Goal: Communication & Community: Answer question/provide support

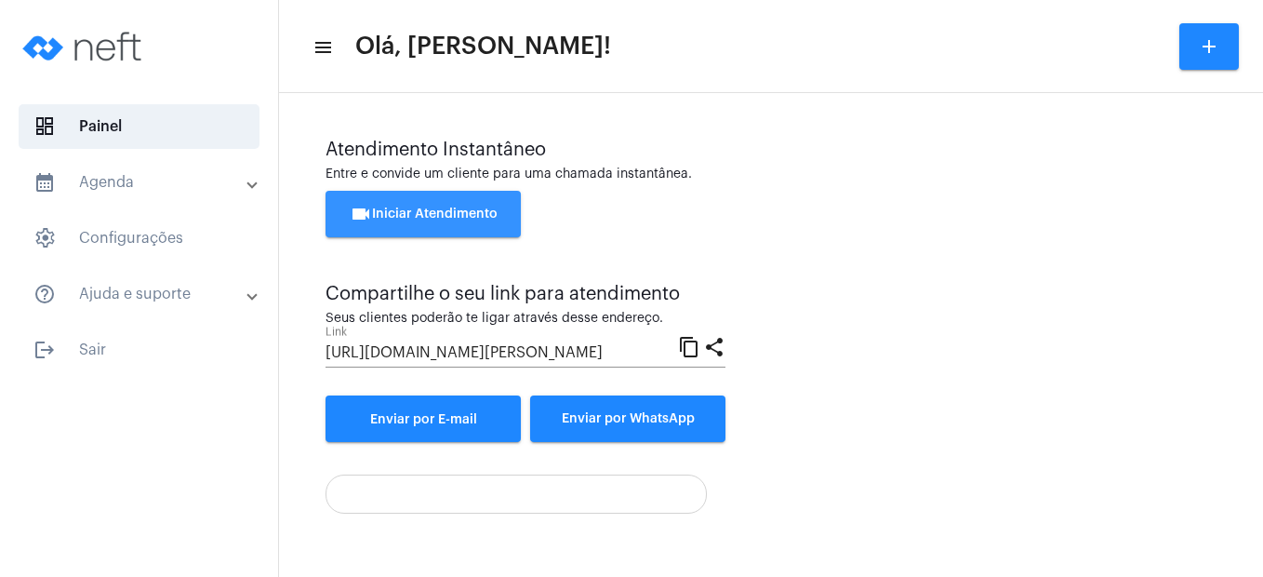
click at [408, 207] on span "videocam Iniciar Atendimento" at bounding box center [424, 213] width 148 height 13
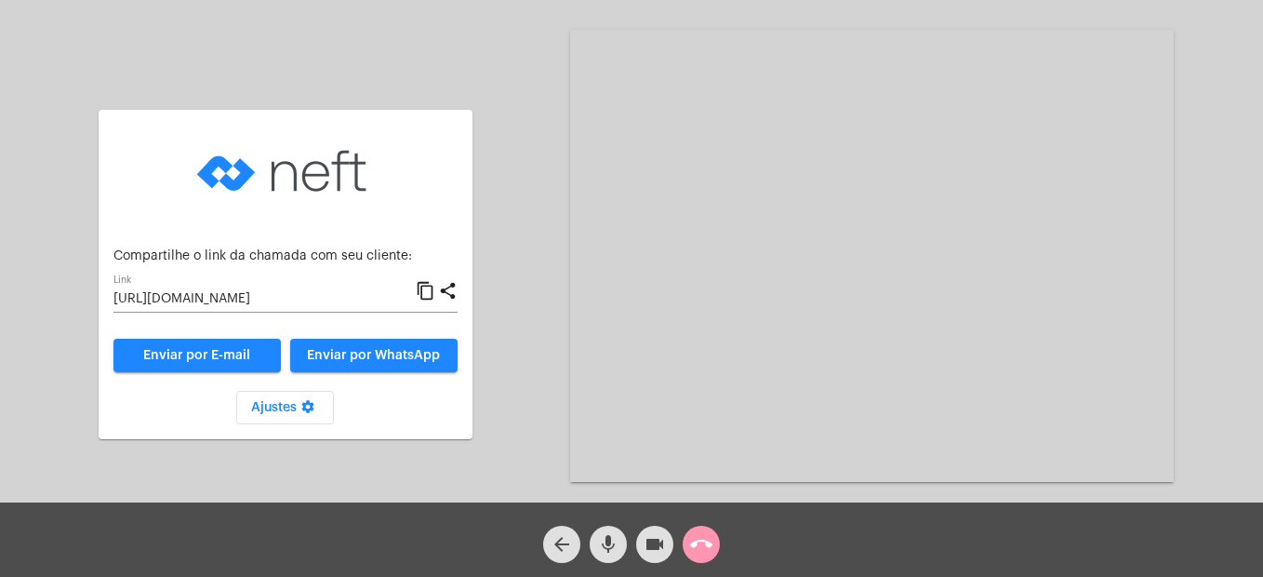
click at [803, 540] on div "arrow_back mic videocam call_end" at bounding box center [631, 539] width 1263 height 74
